Goal: Navigation & Orientation: Find specific page/section

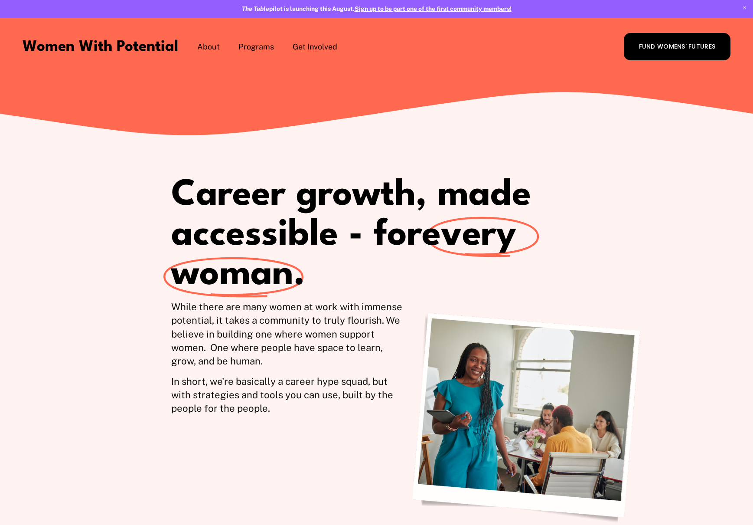
click at [0, 0] on span "The Table" at bounding box center [0, 0] width 0 height 0
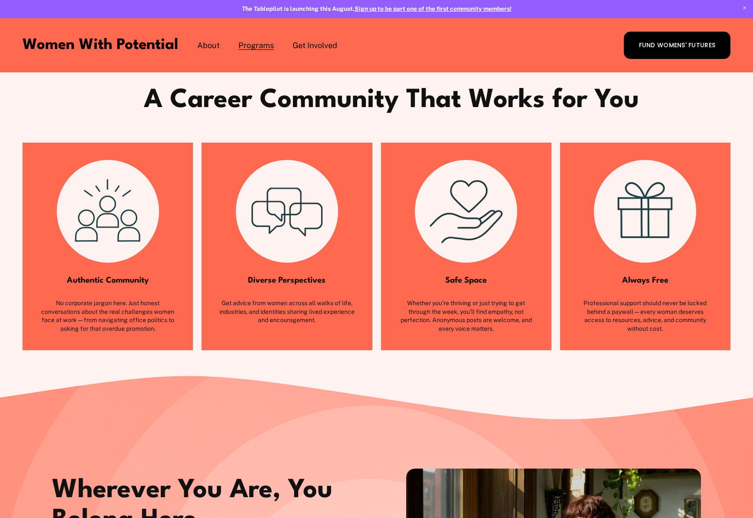
scroll to position [737, 0]
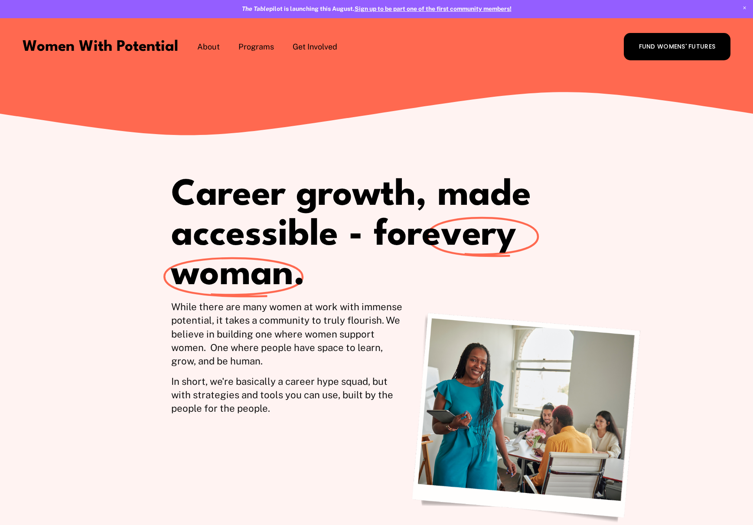
click at [0, 0] on span "The Table" at bounding box center [0, 0] width 0 height 0
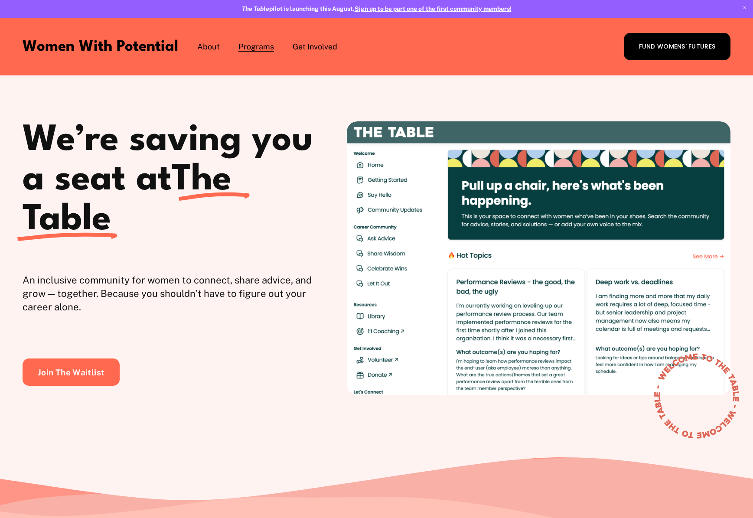
click at [144, 40] on link "Women With Potential" at bounding box center [101, 46] width 156 height 15
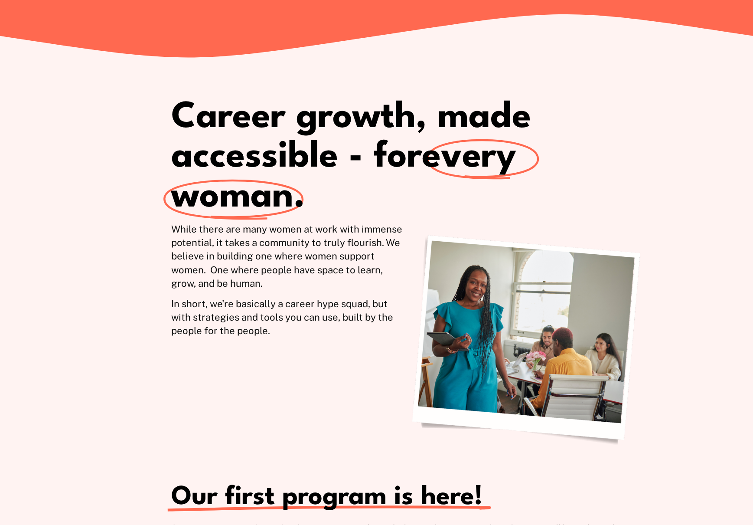
scroll to position [257, 0]
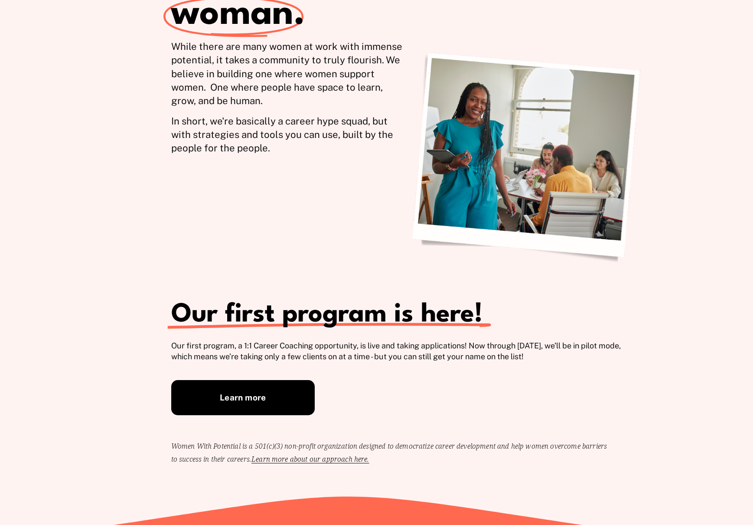
click at [476, 412] on div "Career growth, made accessible - for every woman . While there are many women a…" at bounding box center [376, 185] width 753 height 619
drag, startPoint x: 131, startPoint y: 20, endPoint x: 116, endPoint y: 1, distance: 24.0
click at [130, 20] on div "Career growth, made accessible - for every woman . While there are many women a…" at bounding box center [376, 185] width 753 height 619
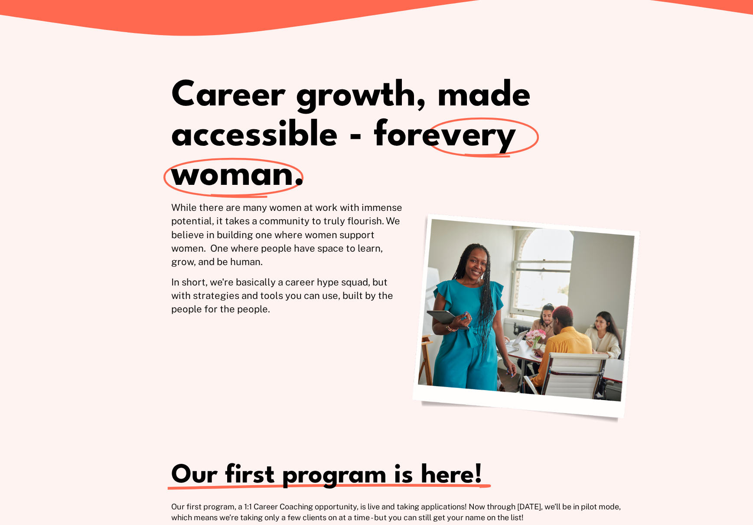
scroll to position [0, 0]
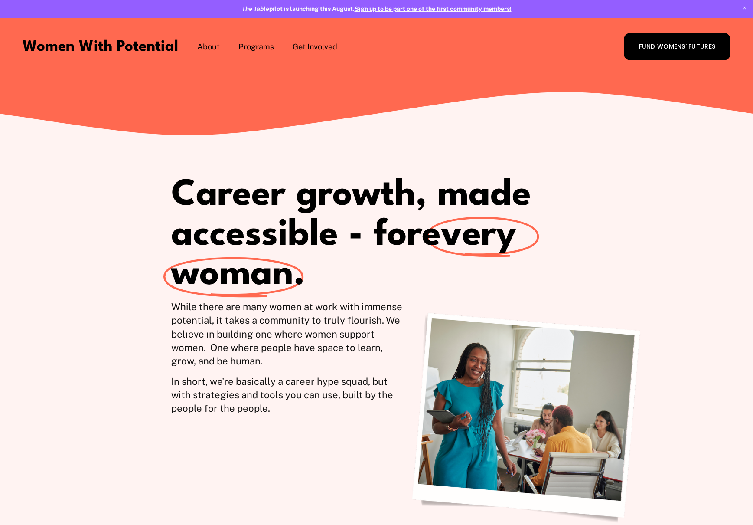
click at [0, 0] on span "The Table" at bounding box center [0, 0] width 0 height 0
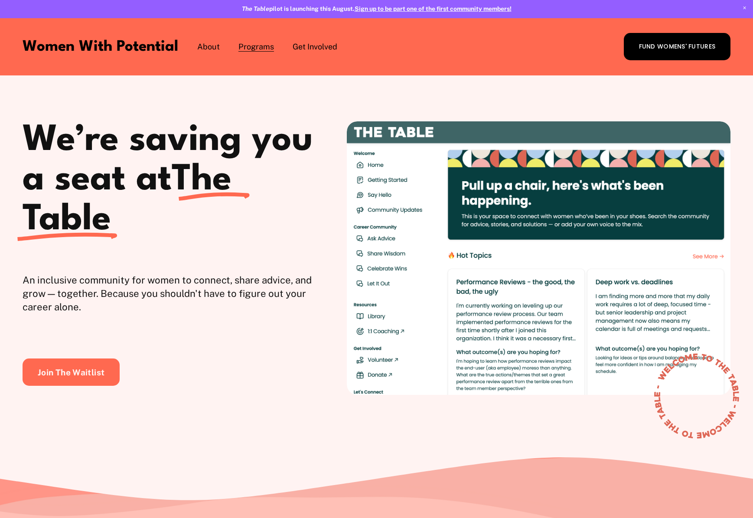
click at [90, 52] on link "Women With Potential" at bounding box center [101, 46] width 156 height 15
